Goal: Transaction & Acquisition: Purchase product/service

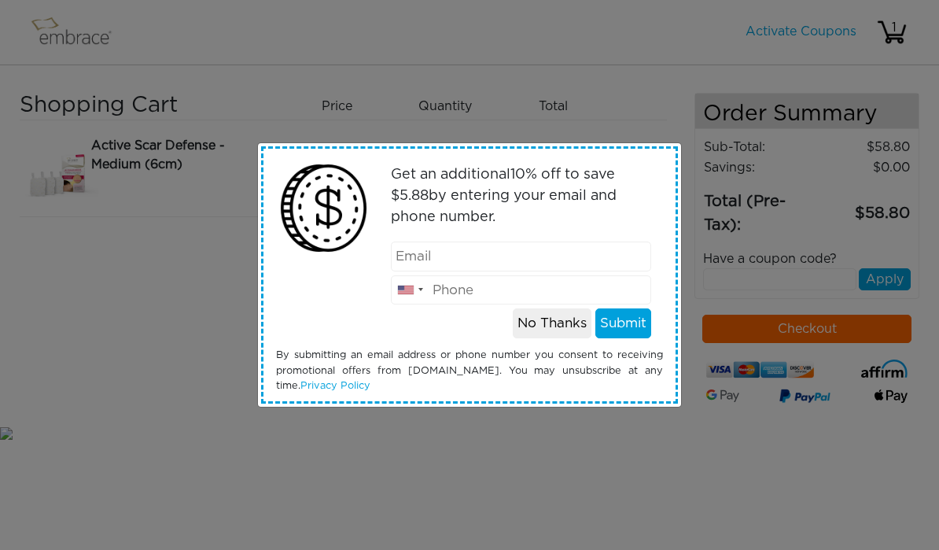
click at [596, 246] on input "email" at bounding box center [521, 256] width 261 height 30
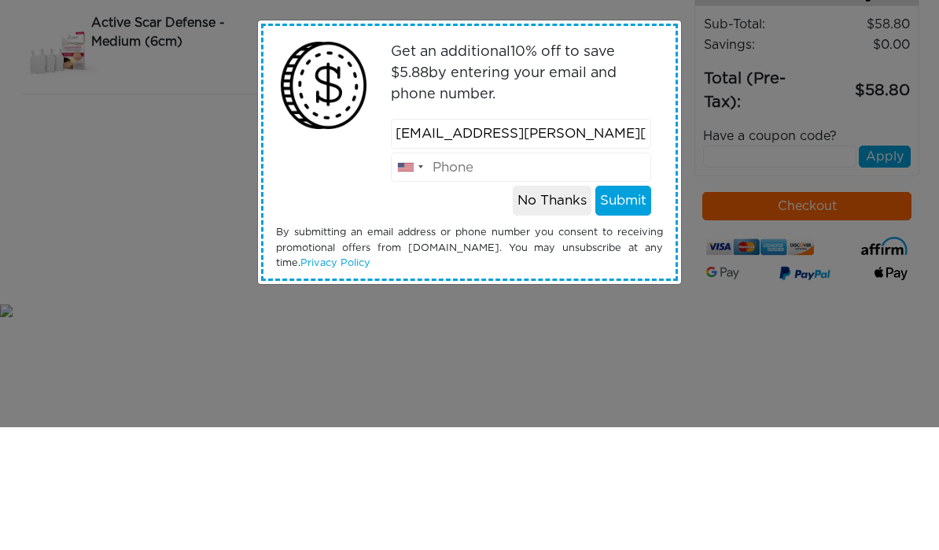
type input "[EMAIL_ADDRESS][PERSON_NAME][DOMAIN_NAME]"
click at [611, 275] on input "tel" at bounding box center [521, 290] width 261 height 30
click at [443, 275] on input "+14086216256" at bounding box center [521, 290] width 261 height 30
click at [447, 275] on input "+14086216256" at bounding box center [521, 290] width 261 height 30
type input "+14086216256"
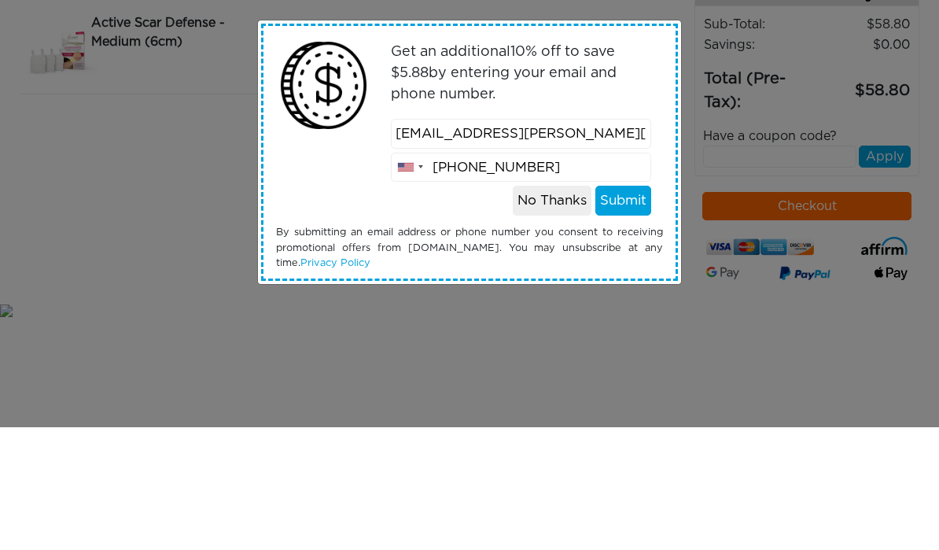
click at [634, 308] on button "Submit" at bounding box center [623, 323] width 56 height 30
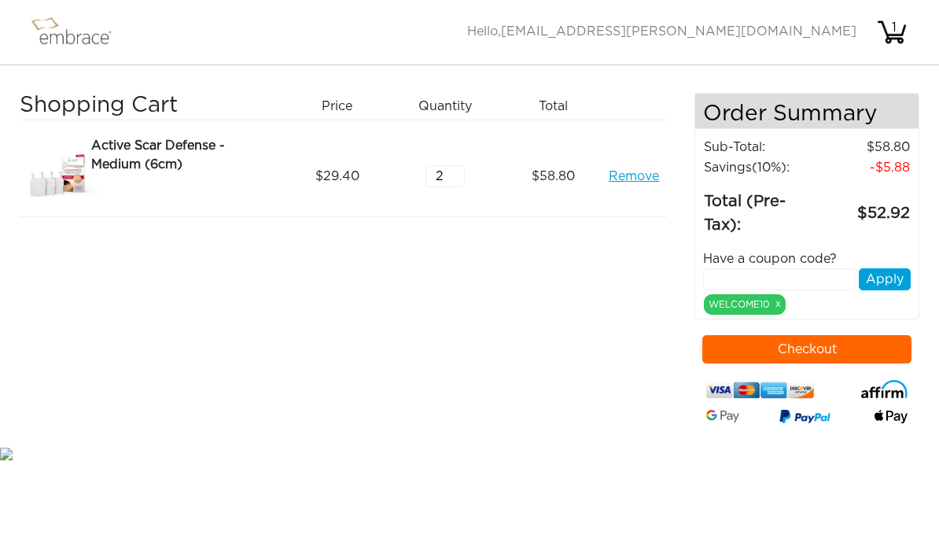
click at [122, 156] on div "Active Scar Defense - Medium (6cm)" at bounding box center [184, 155] width 186 height 38
click at [60, 178] on img at bounding box center [59, 176] width 79 height 80
click at [68, 164] on img at bounding box center [59, 176] width 79 height 80
click at [85, 164] on div "Active Scar Defense - Medium (6cm) Remove" at bounding box center [181, 176] width 215 height 80
click at [157, 145] on div "Active Scar Defense - Medium (6cm)" at bounding box center [184, 155] width 186 height 38
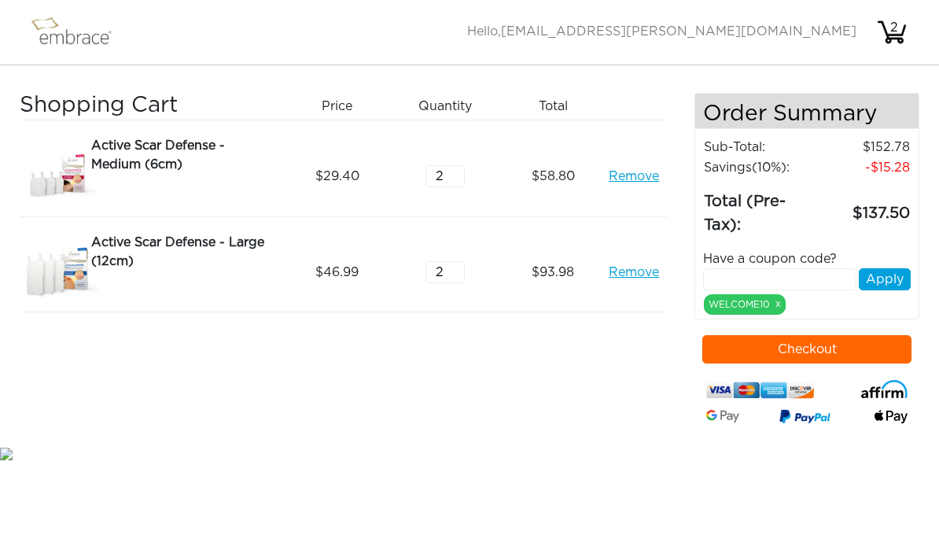
click at [846, 351] on button "Checkout" at bounding box center [806, 349] width 209 height 28
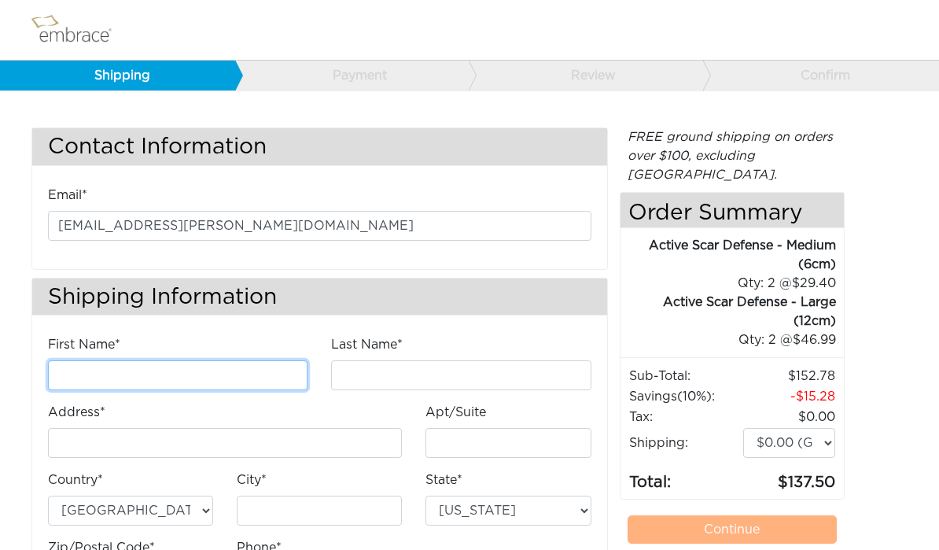
click at [98, 370] on input "First Name*" at bounding box center [177, 375] width 259 height 30
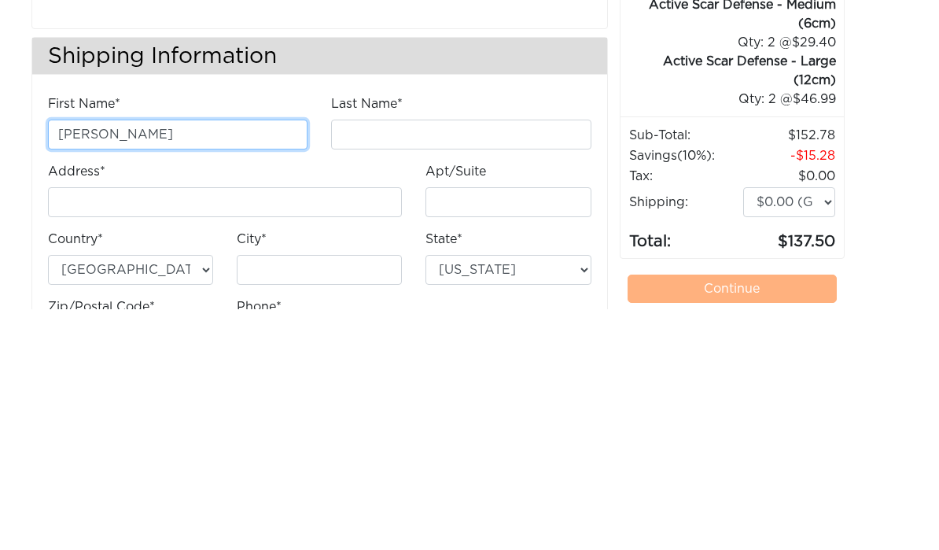
type input "Rosario"
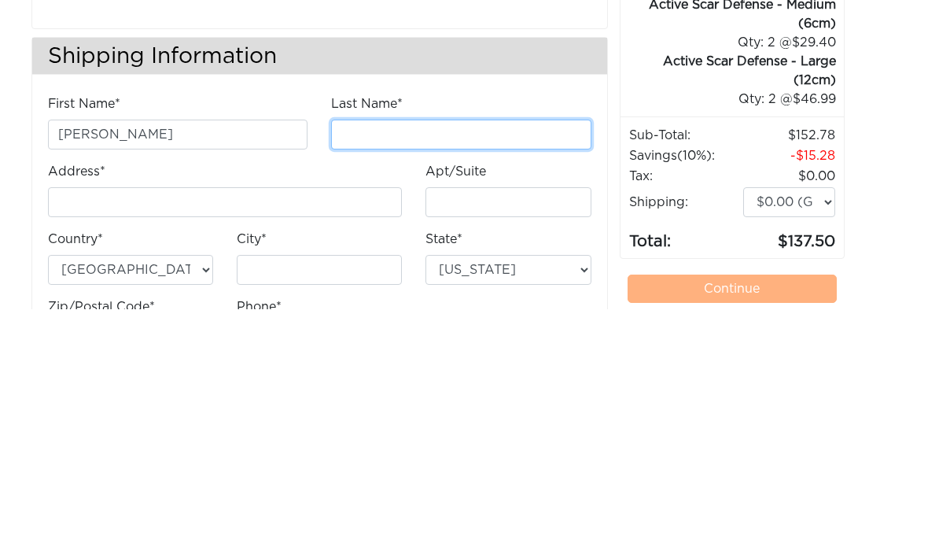
click at [412, 360] on input "Last Name*" at bounding box center [460, 375] width 259 height 30
type input "Villarosa"
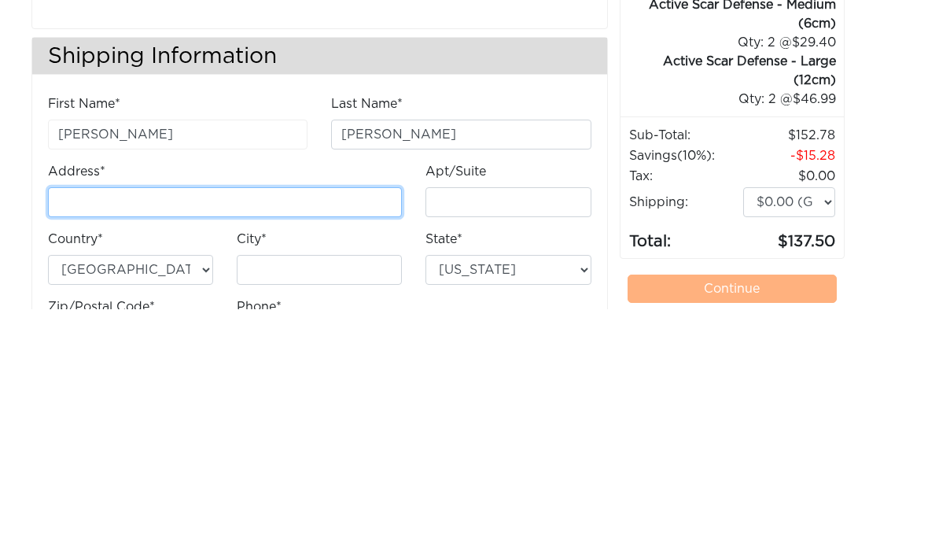
click at [95, 428] on input "Address*" at bounding box center [225, 443] width 354 height 30
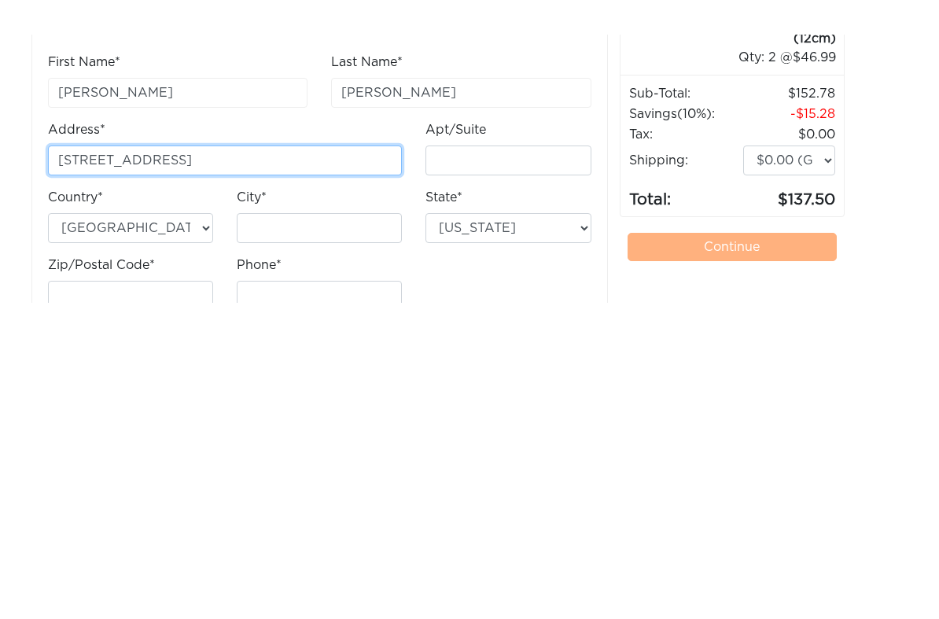
scroll to position [21, 0]
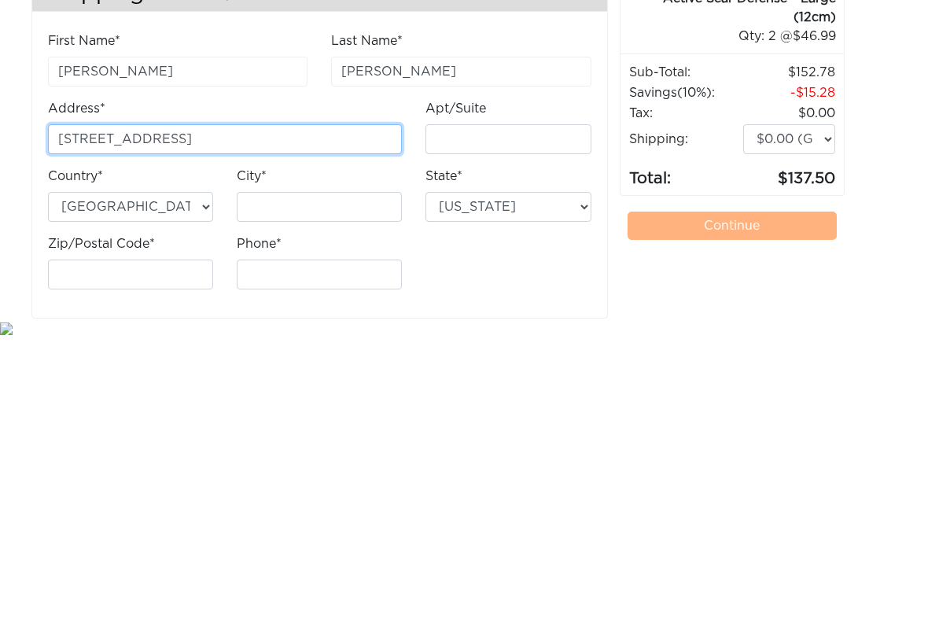
type input "4076 24th St"
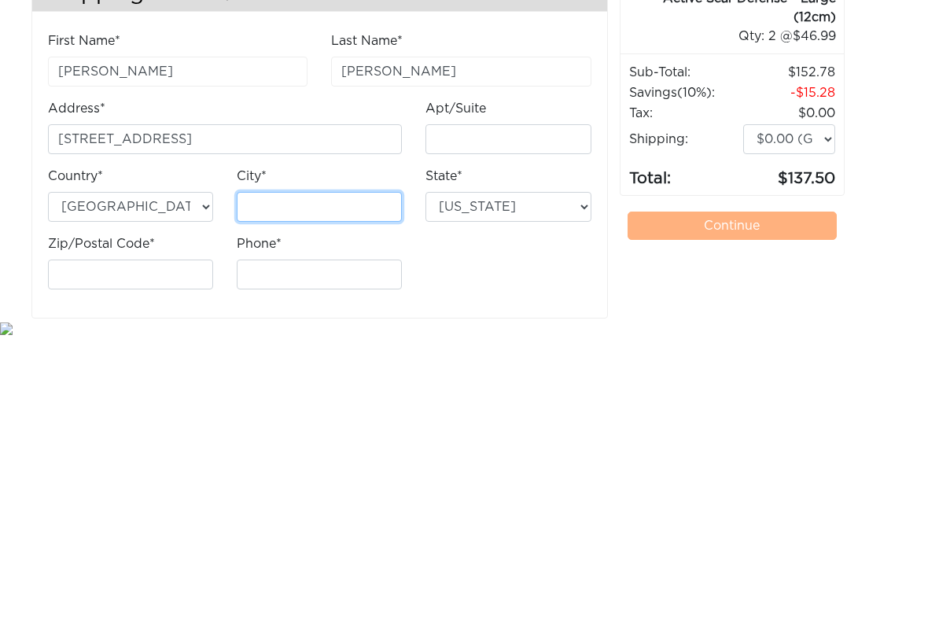
click at [283, 474] on input "City*" at bounding box center [319, 489] width 165 height 30
type input "San Francisco"
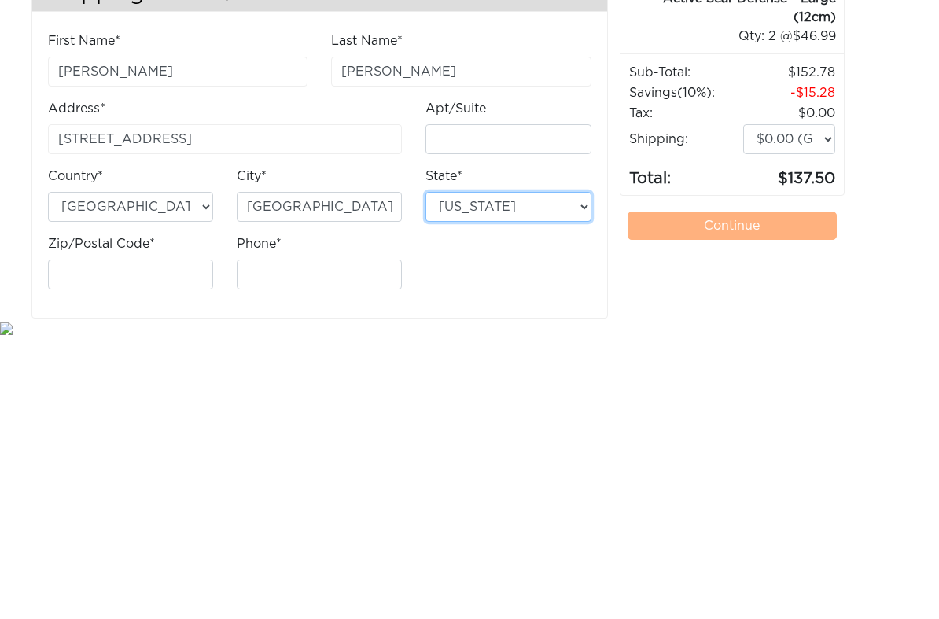
click at [580, 474] on select "Alabama Alaska Arizona Arkansas California Colorado Connecticut District of Col…" at bounding box center [507, 489] width 165 height 30
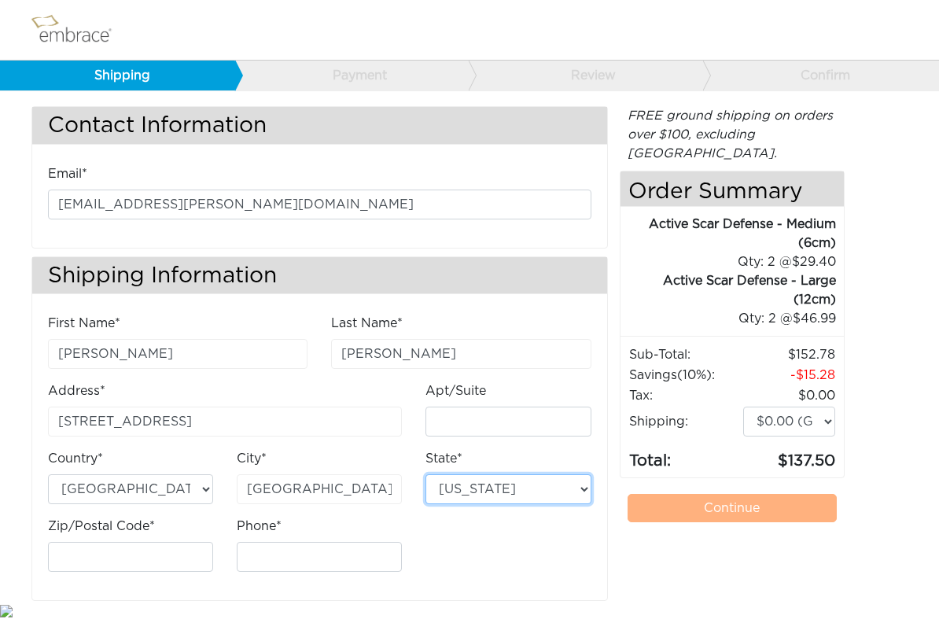
select select "CA"
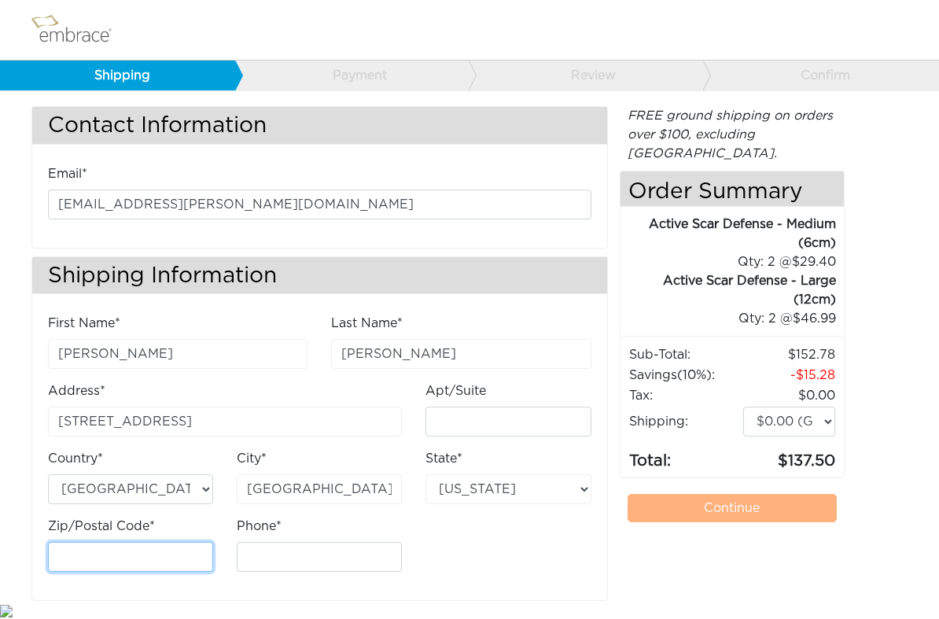
click at [88, 542] on input "Zip/Postal Code*" at bounding box center [130, 557] width 165 height 30
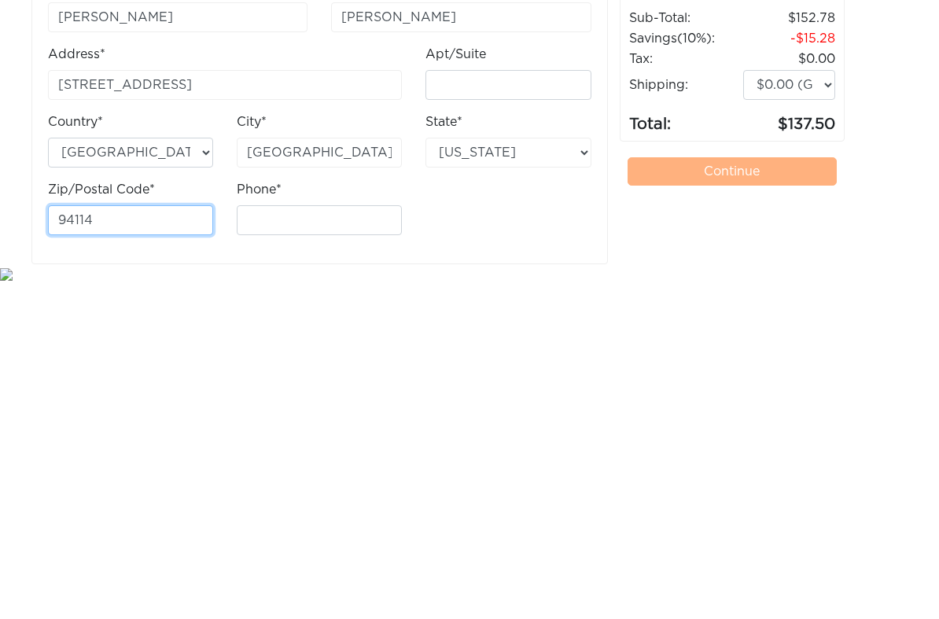
type input "94114"
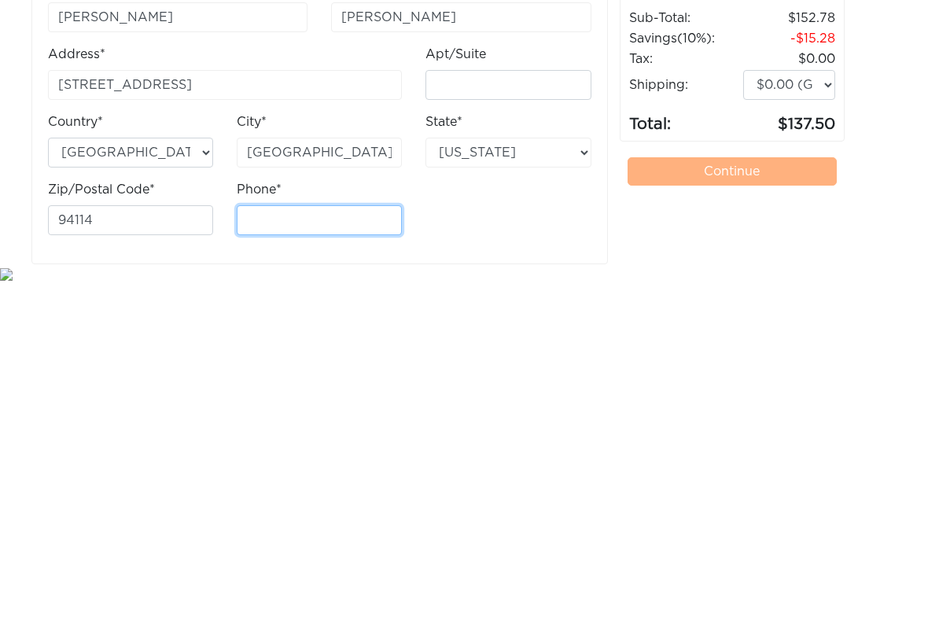
click at [293, 542] on input "Phone*" at bounding box center [319, 557] width 165 height 30
type input "4086216256"
click at [798, 494] on link "Continue" at bounding box center [731, 508] width 209 height 28
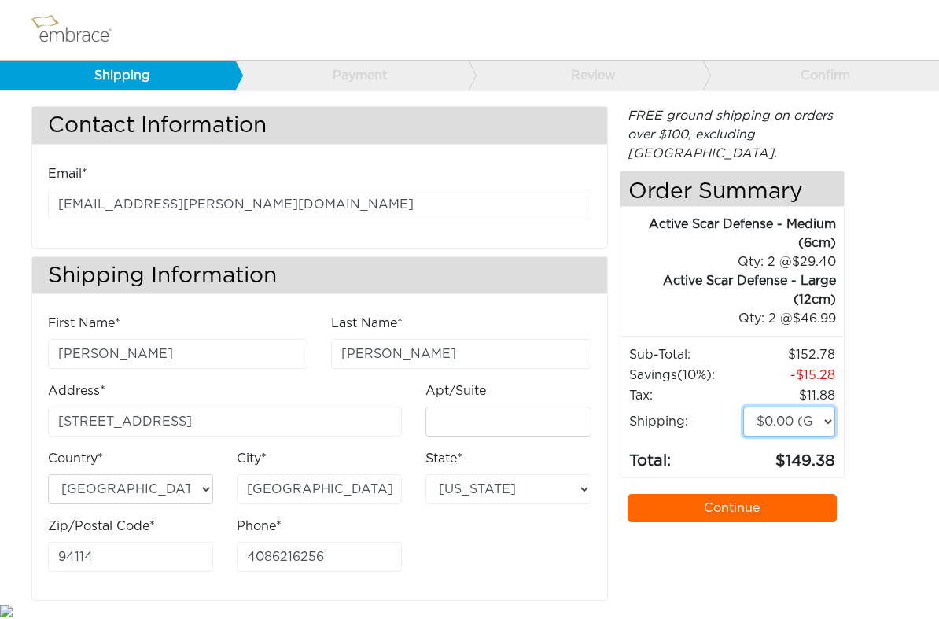
click at [810, 407] on select "$0.00 (Ground) $15.00 (Express Saver) $20.00 (Two Day) $30.00 (Overnight)" at bounding box center [789, 422] width 92 height 30
click at [727, 494] on link "Continue" at bounding box center [731, 508] width 209 height 28
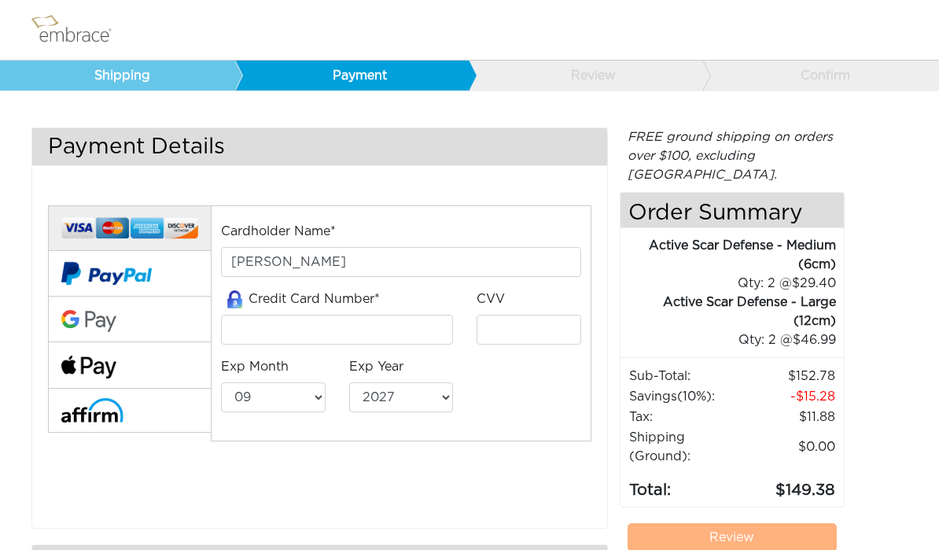
select select "9"
select select "2027"
click at [116, 359] on img at bounding box center [88, 366] width 55 height 23
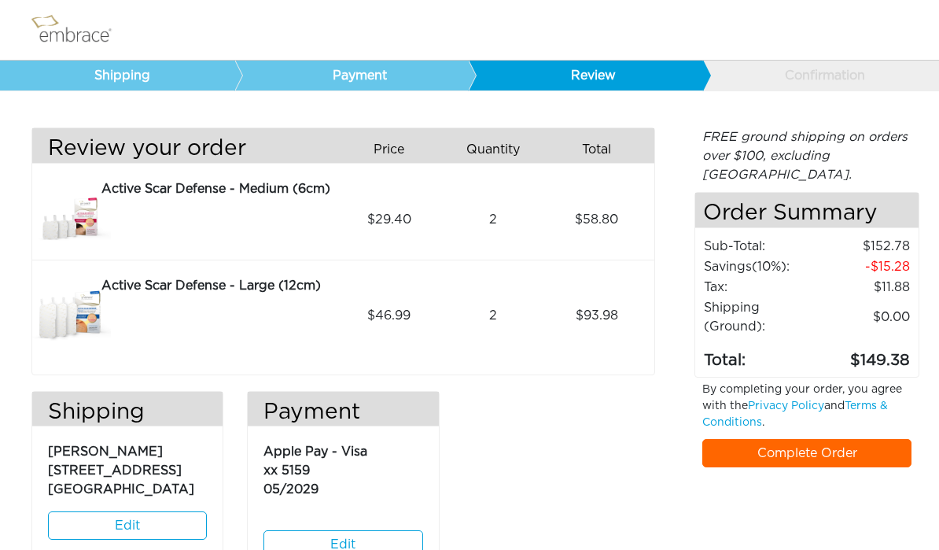
click at [834, 439] on link "Complete Order" at bounding box center [806, 453] width 209 height 28
